Goal: Find specific page/section: Find specific page/section

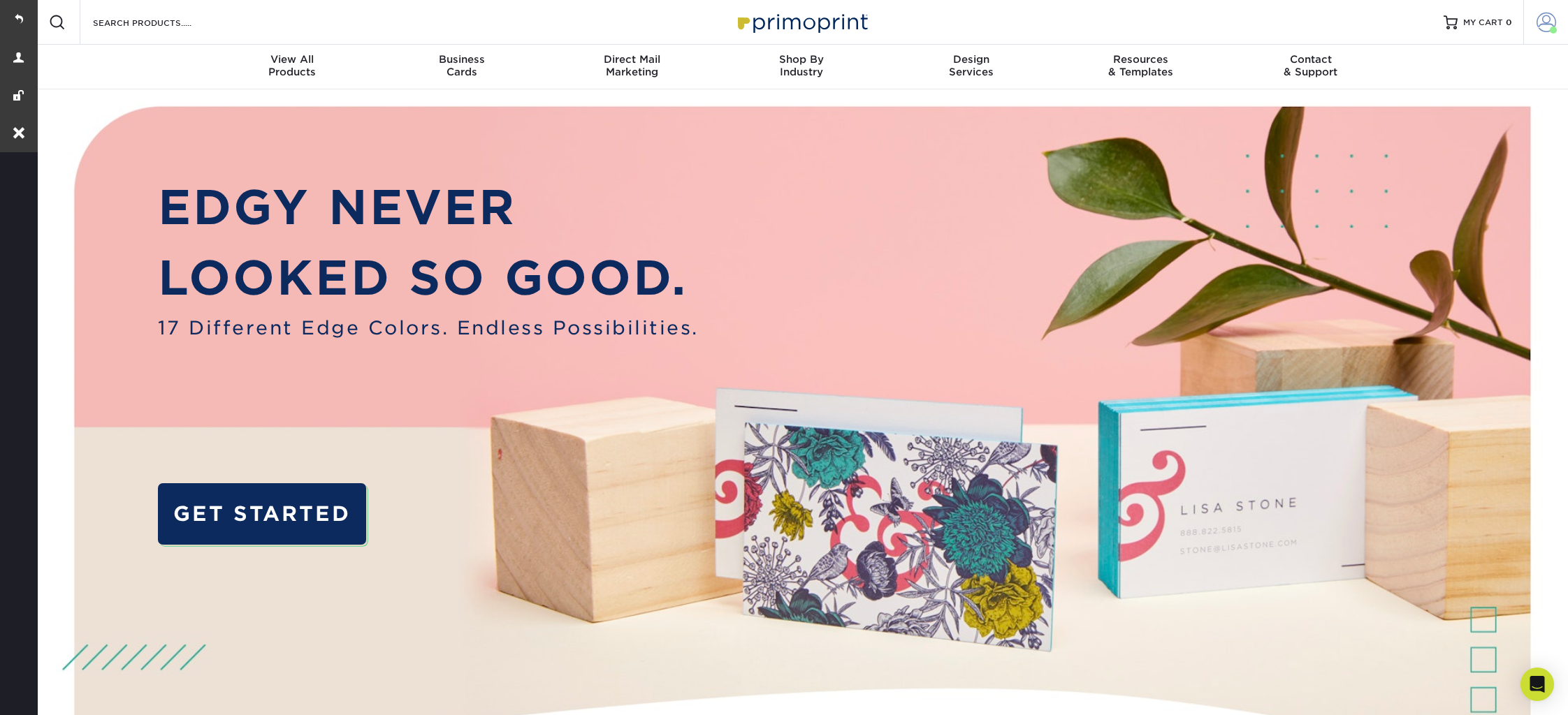
click at [1543, 25] on span at bounding box center [1546, 22] width 20 height 20
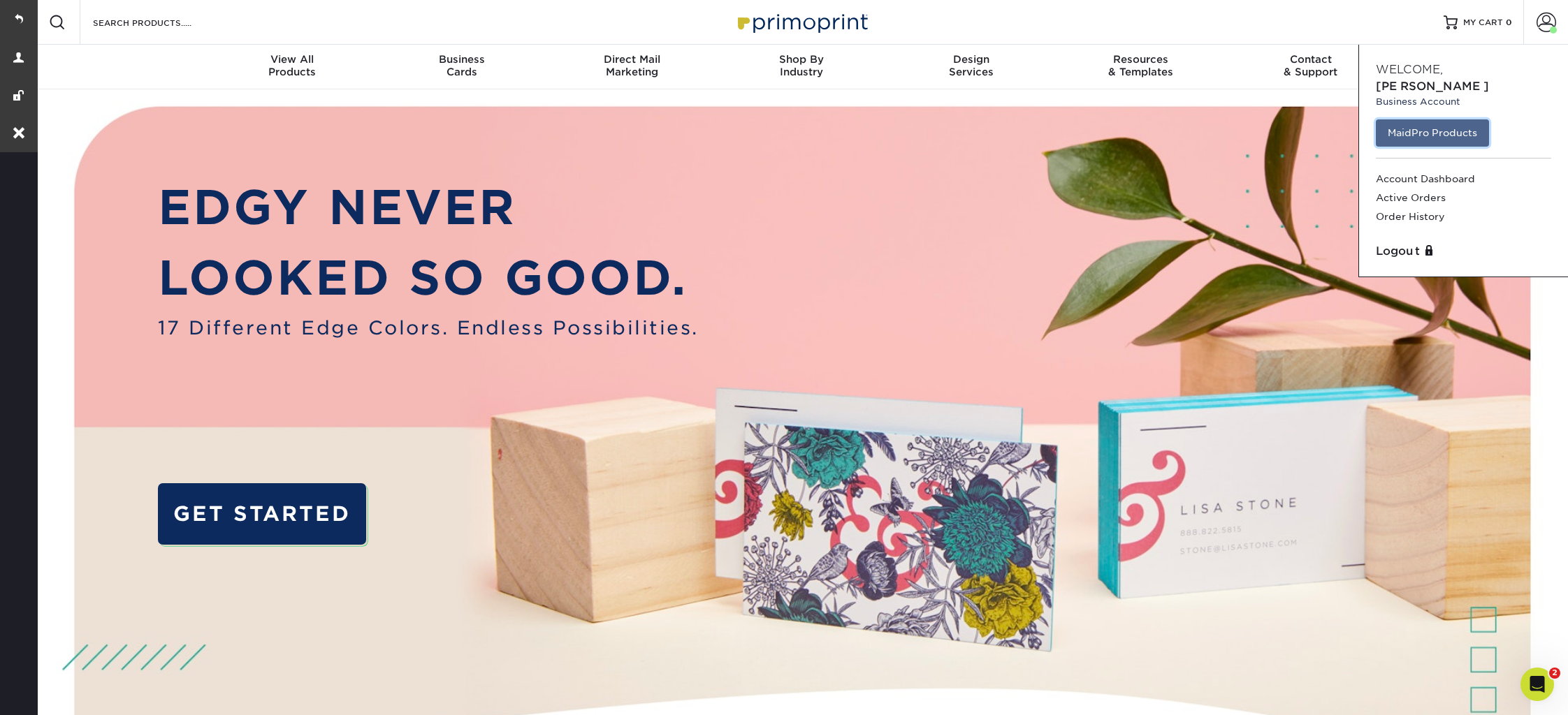
click at [1447, 120] on link "MaidPro Products" at bounding box center [1432, 133] width 113 height 27
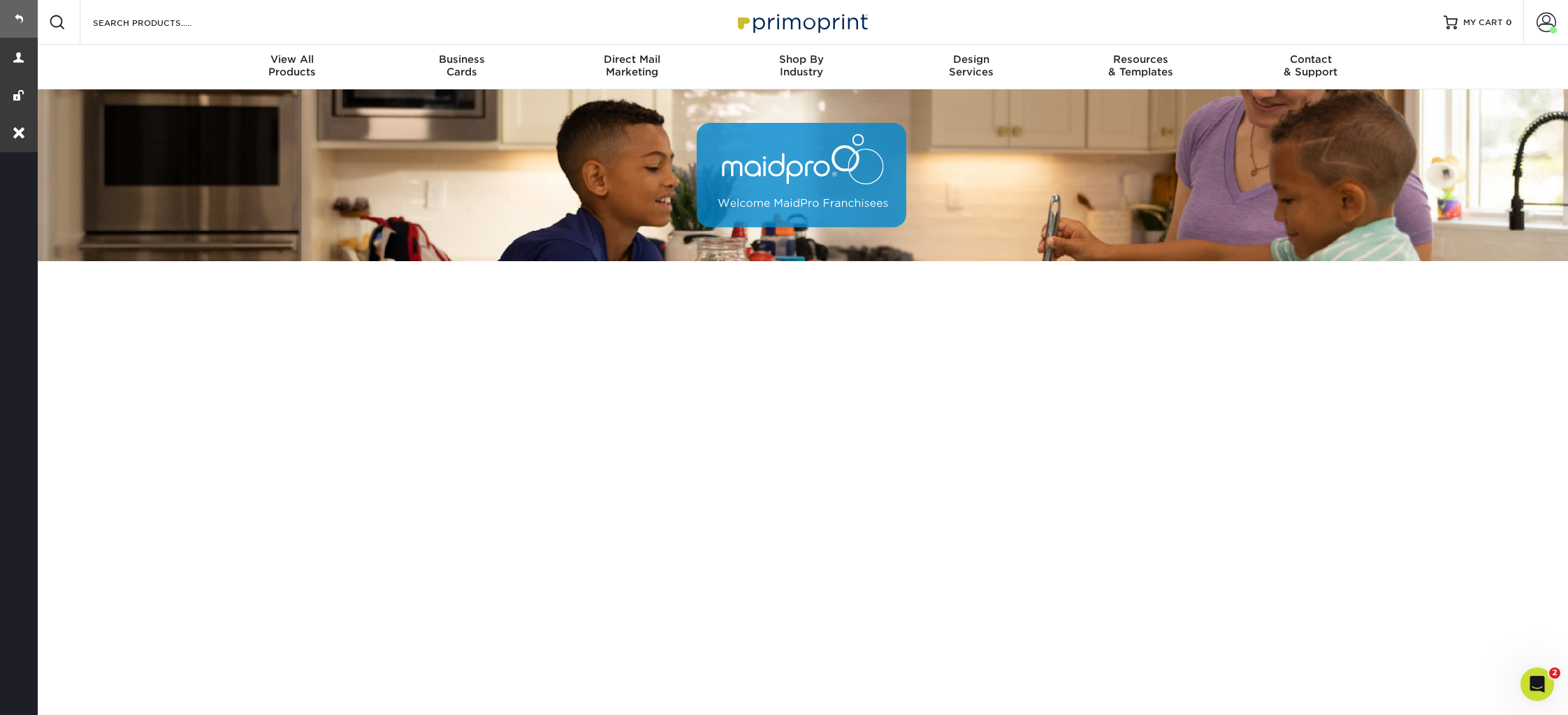
click at [15, 13] on link at bounding box center [19, 19] width 38 height 38
click at [19, 15] on link at bounding box center [19, 19] width 38 height 38
